Goal: Navigation & Orientation: Go to known website

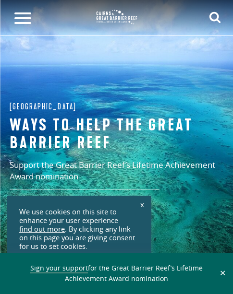
click at [110, 18] on img at bounding box center [117, 17] width 48 height 22
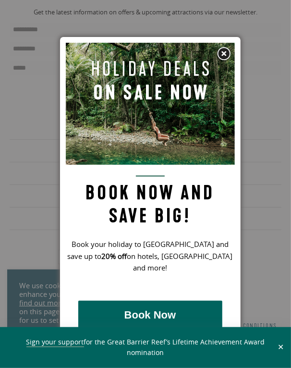
scroll to position [3022, 0]
